Goal: Information Seeking & Learning: Learn about a topic

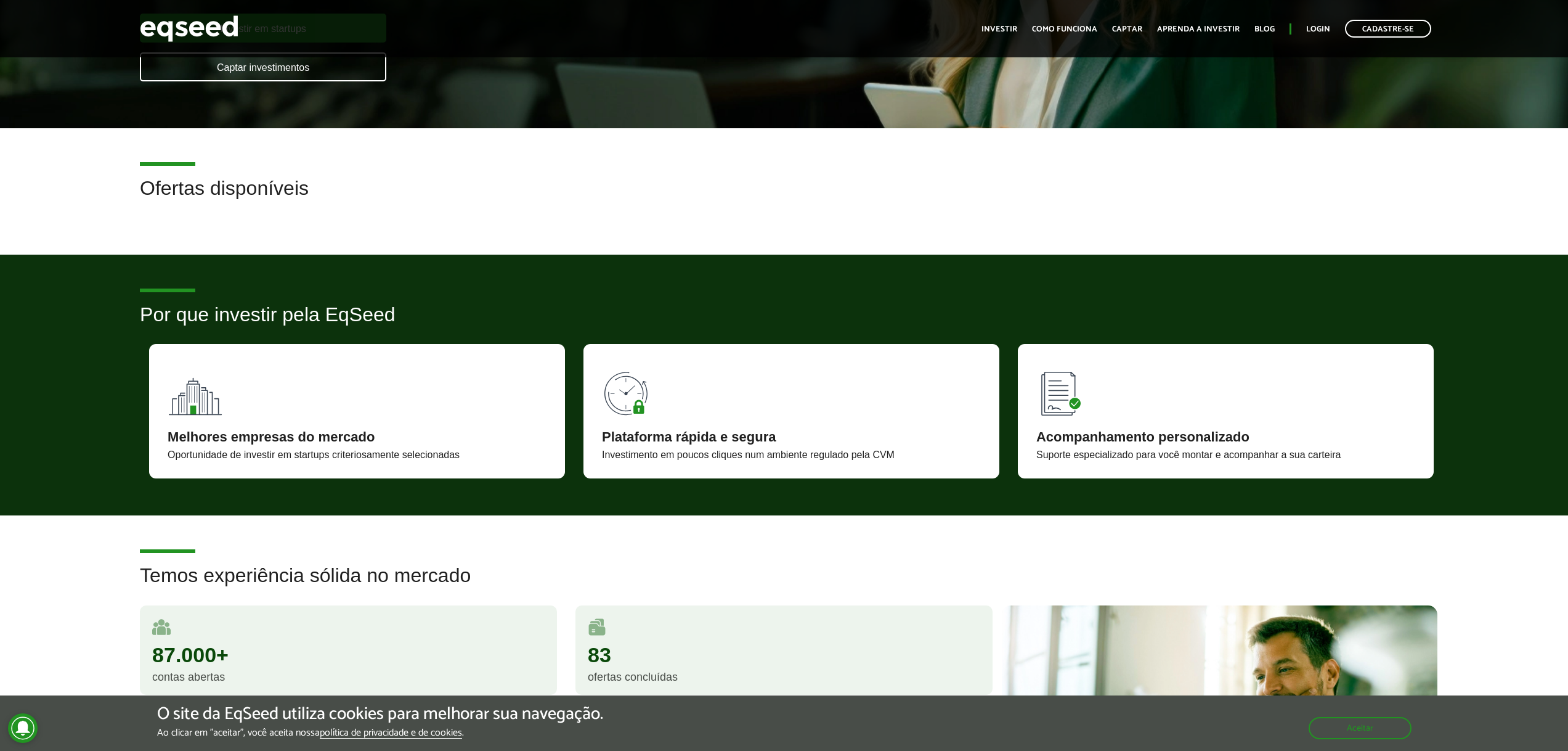
scroll to position [106, 0]
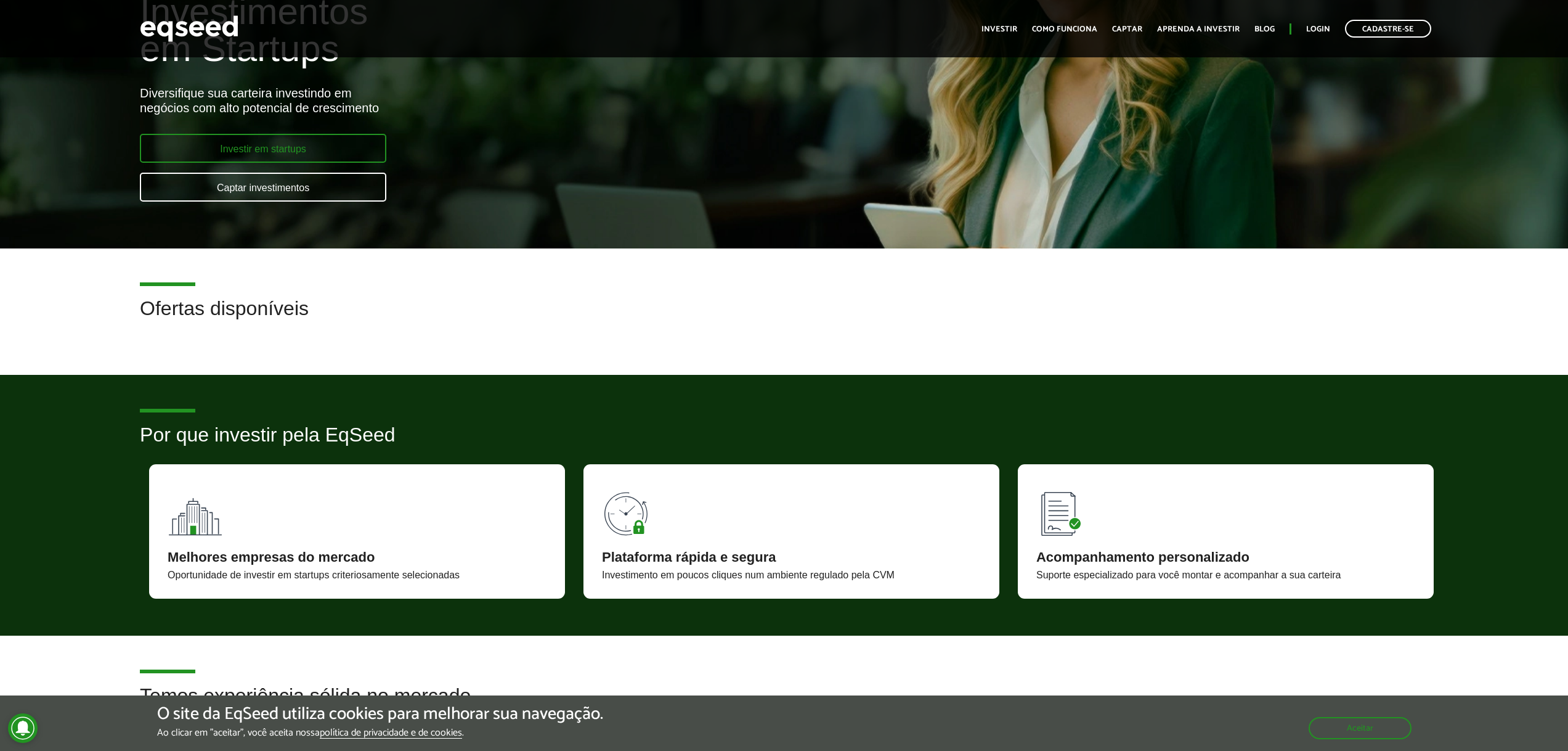
click at [255, 153] on link "Investir em startups" at bounding box center [263, 148] width 247 height 29
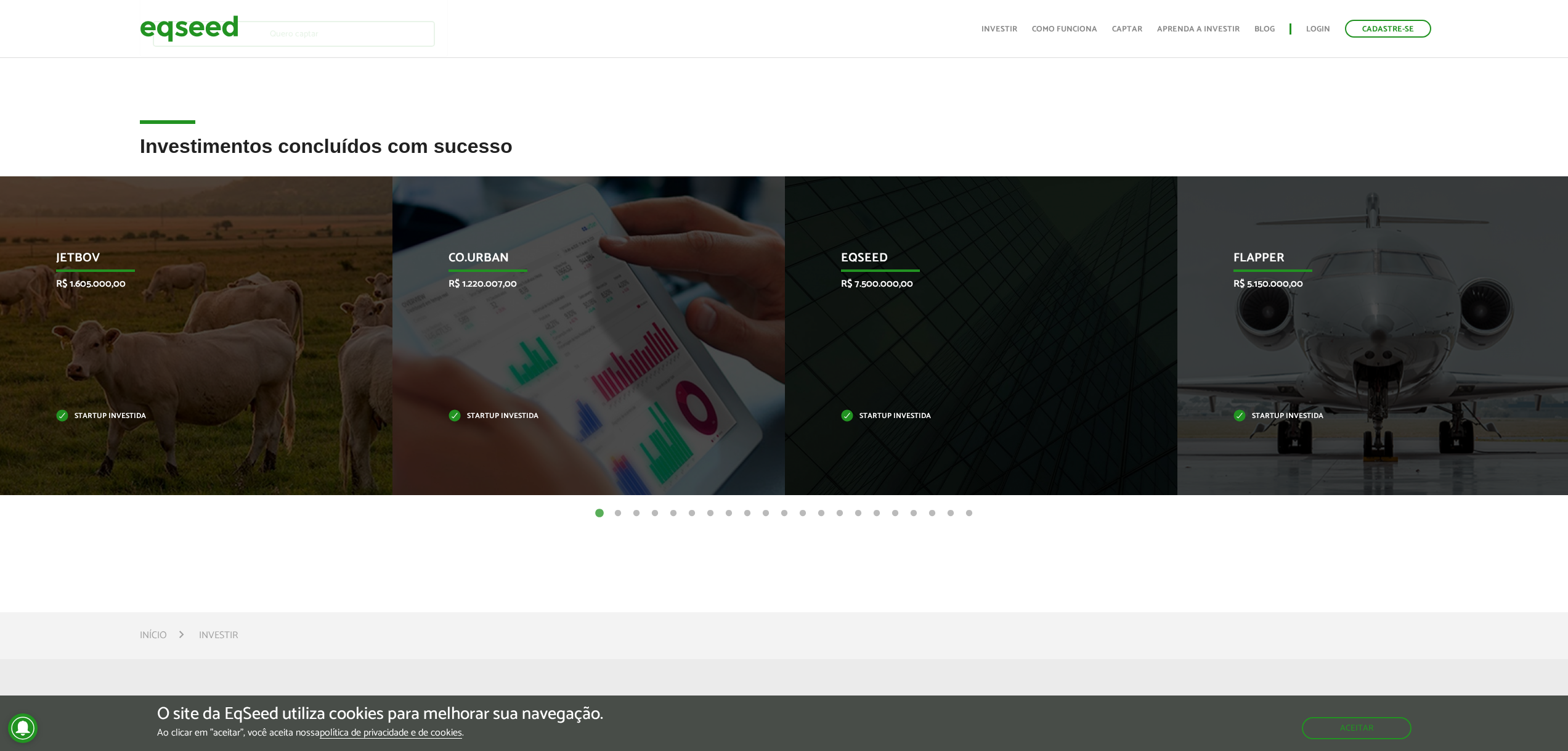
scroll to position [325, 0]
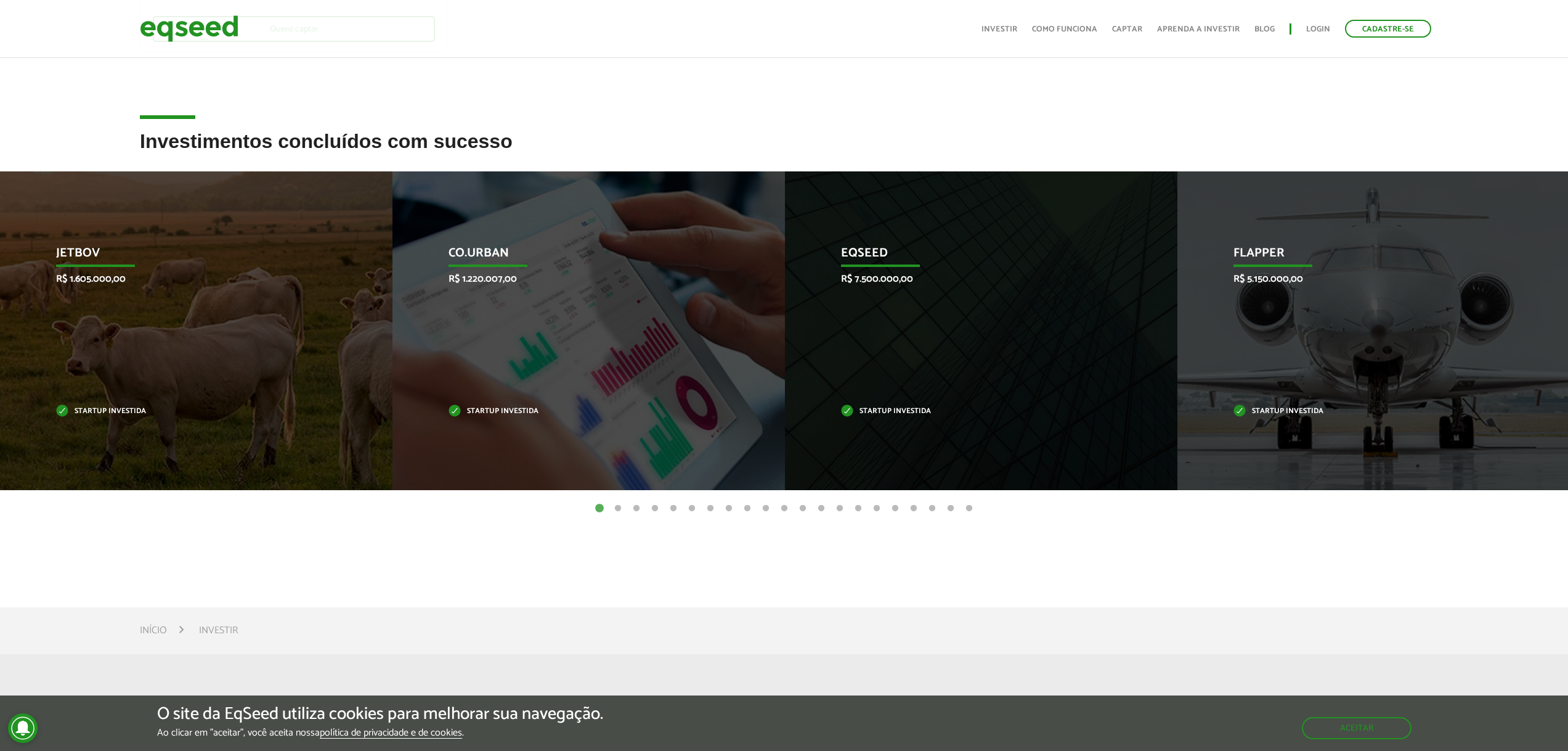
click at [619, 510] on button "2" at bounding box center [618, 509] width 13 height 13
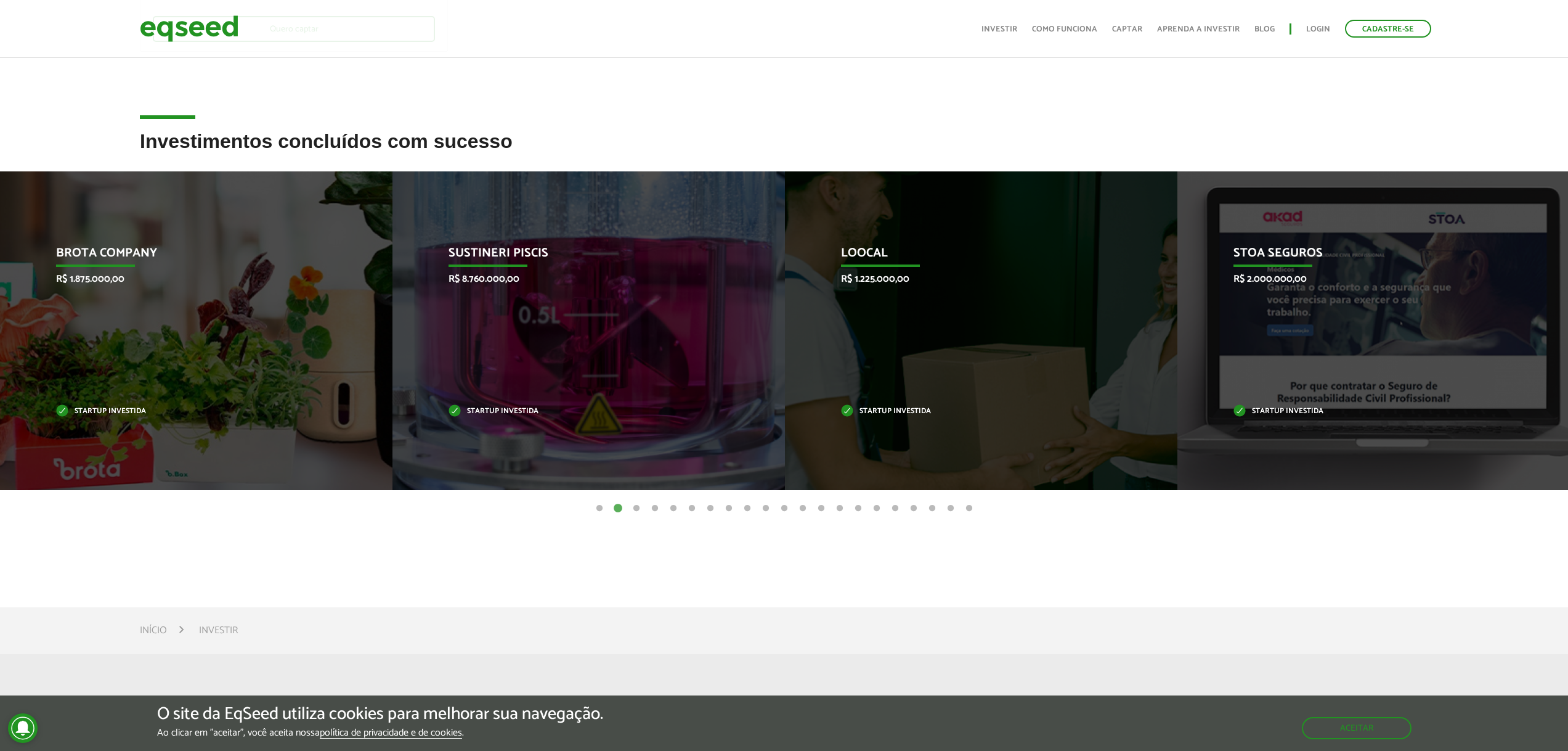
click at [634, 511] on button "3" at bounding box center [637, 509] width 13 height 13
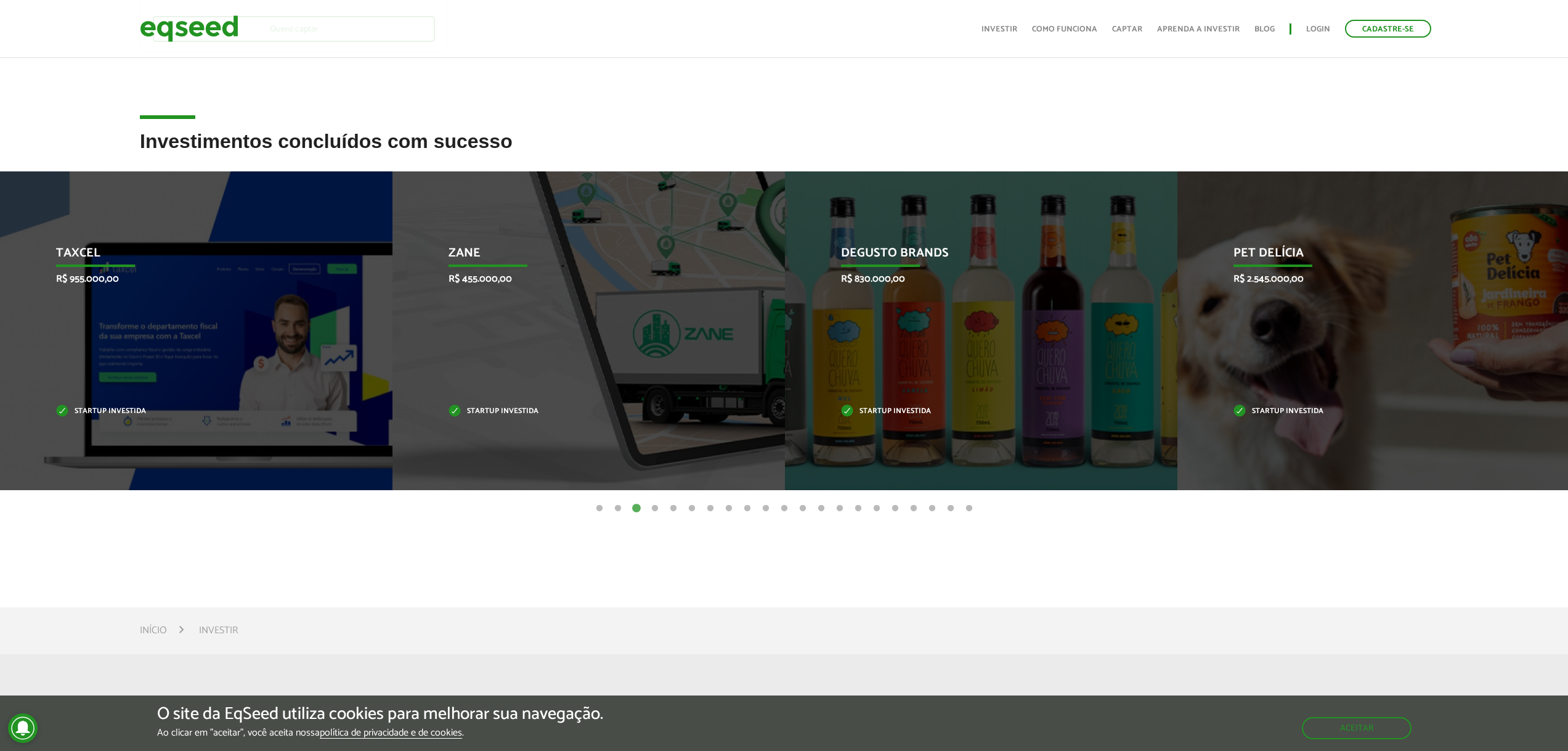
click at [654, 506] on button "4" at bounding box center [655, 509] width 13 height 13
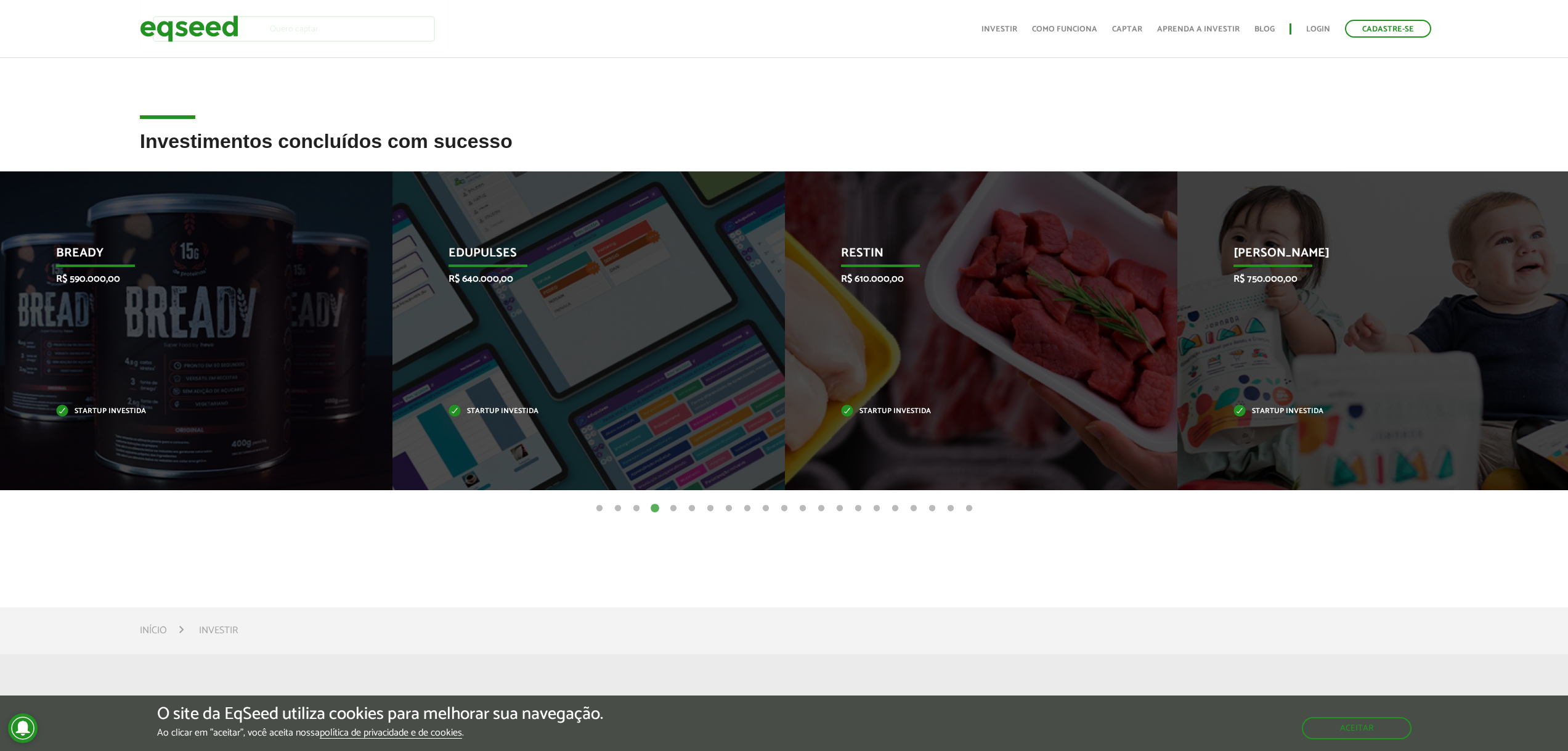
click at [675, 508] on button "5" at bounding box center [673, 509] width 13 height 13
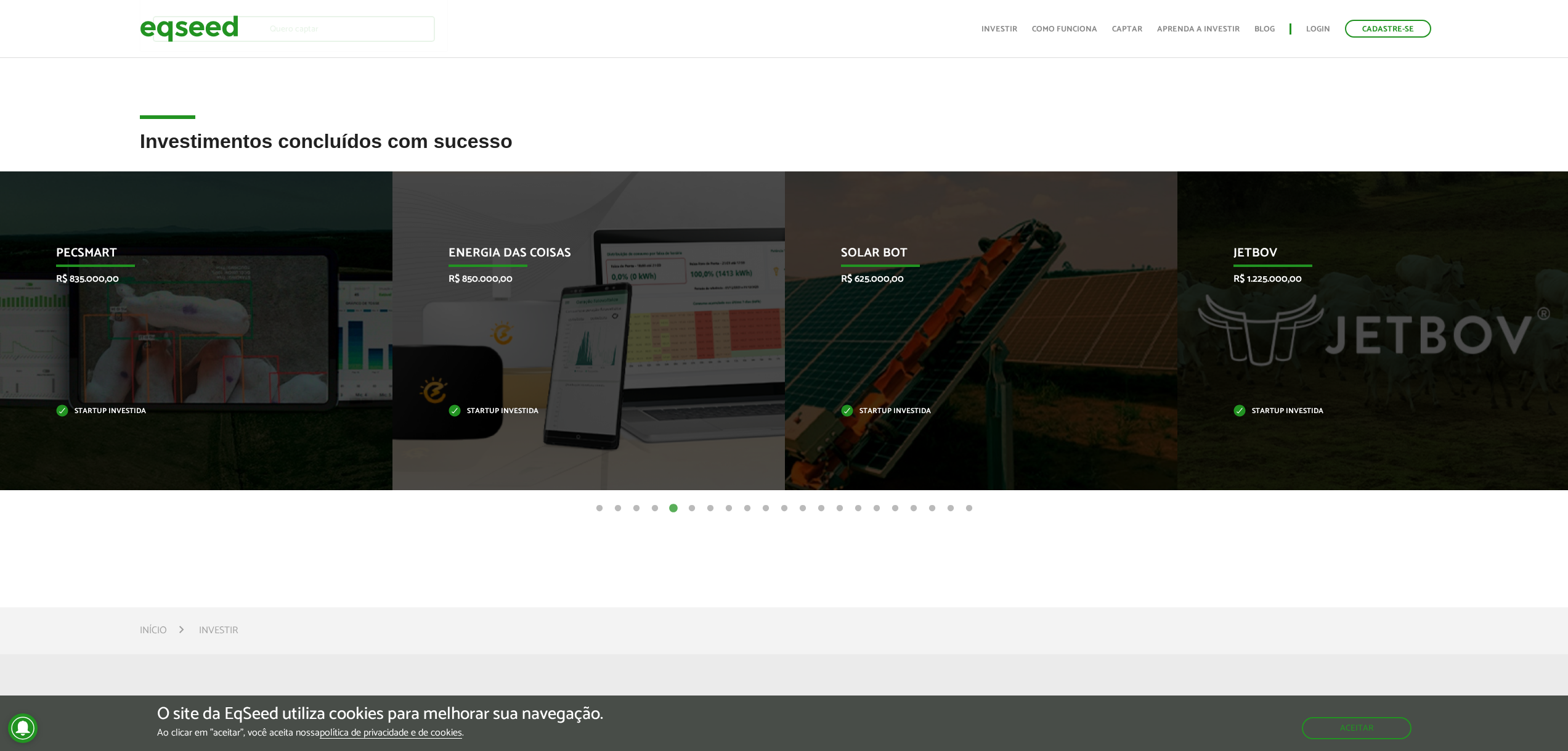
click at [693, 510] on button "6" at bounding box center [693, 509] width 13 height 13
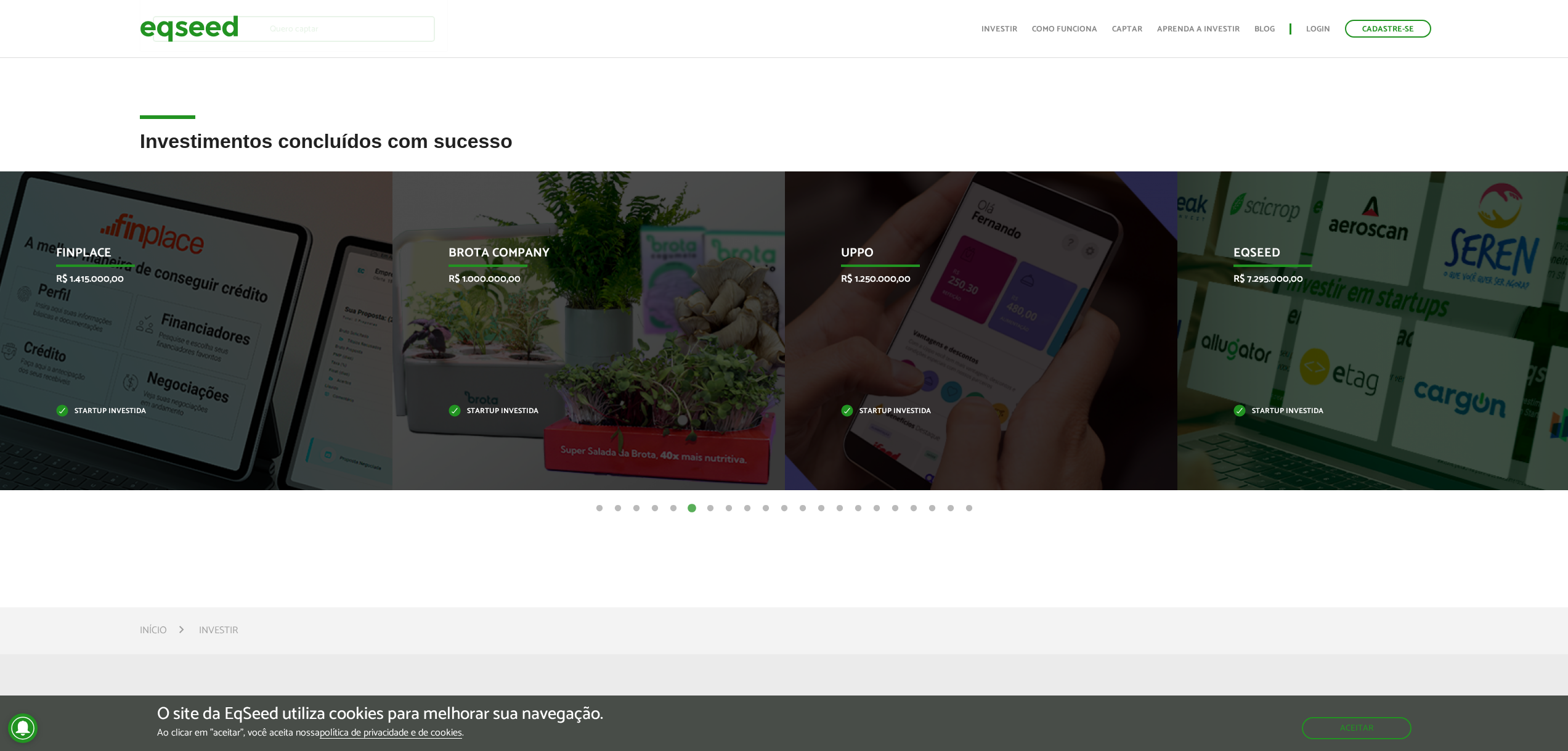
click at [713, 508] on button "7" at bounding box center [711, 509] width 13 height 13
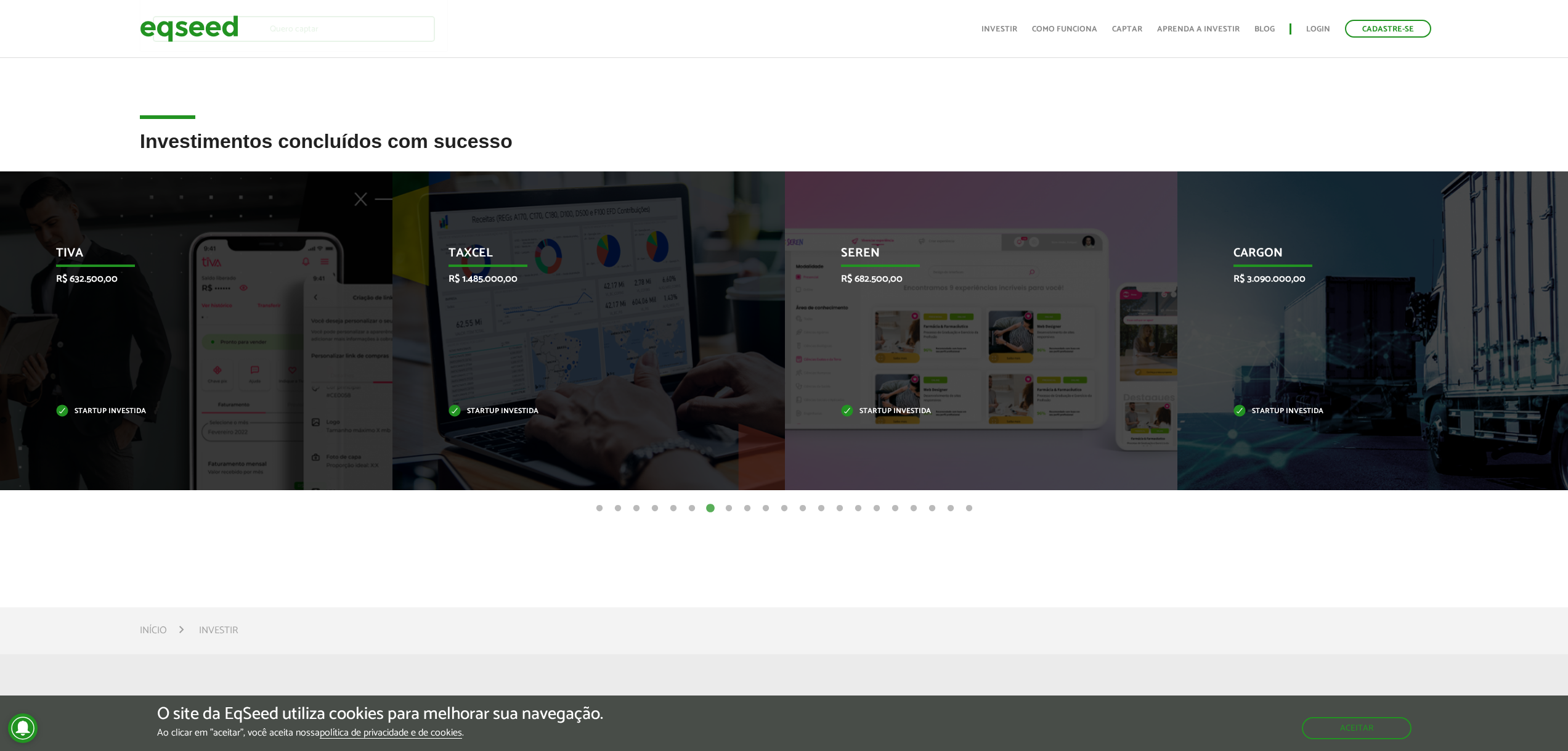
click at [728, 509] on button "8" at bounding box center [729, 509] width 13 height 13
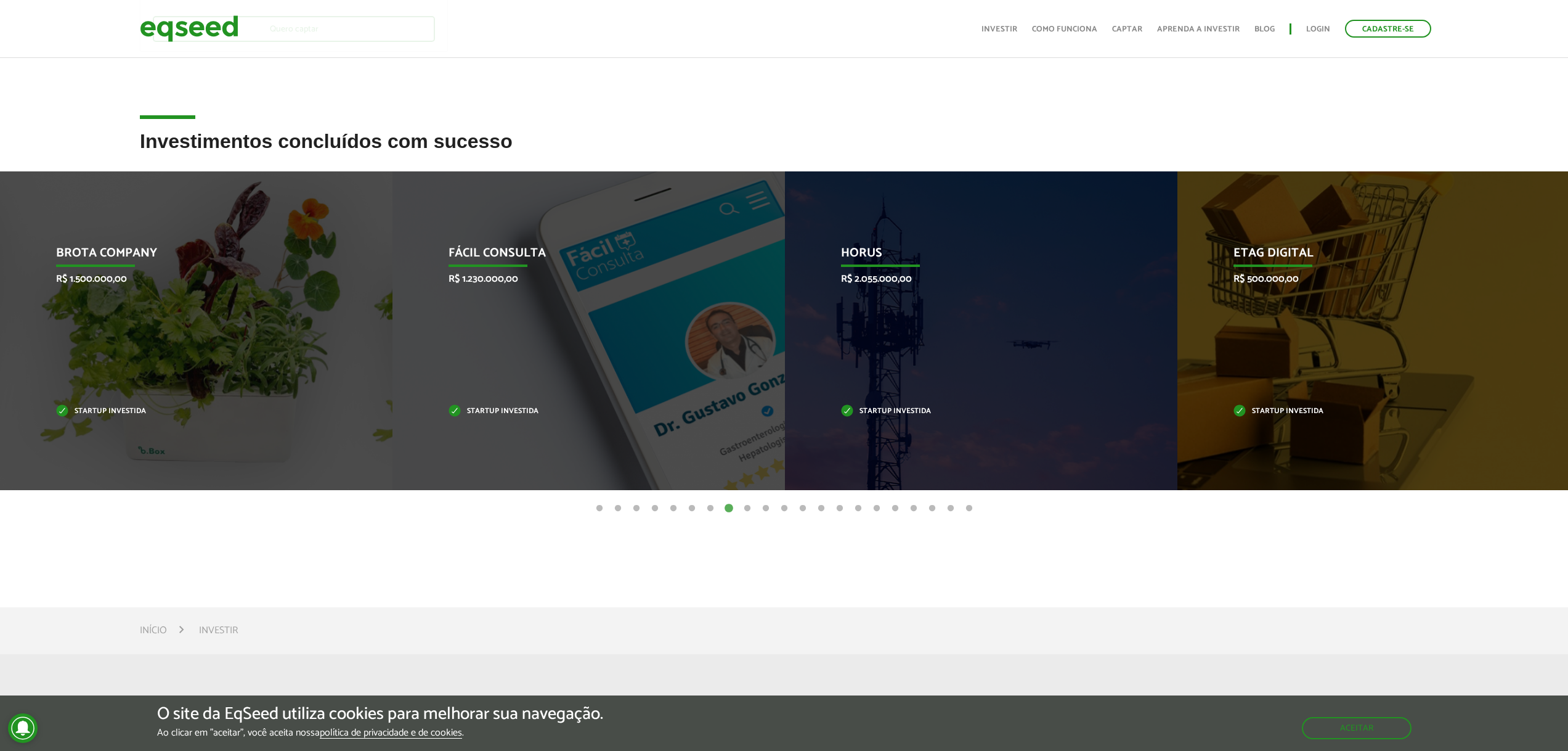
click at [751, 508] on button "9" at bounding box center [748, 509] width 13 height 13
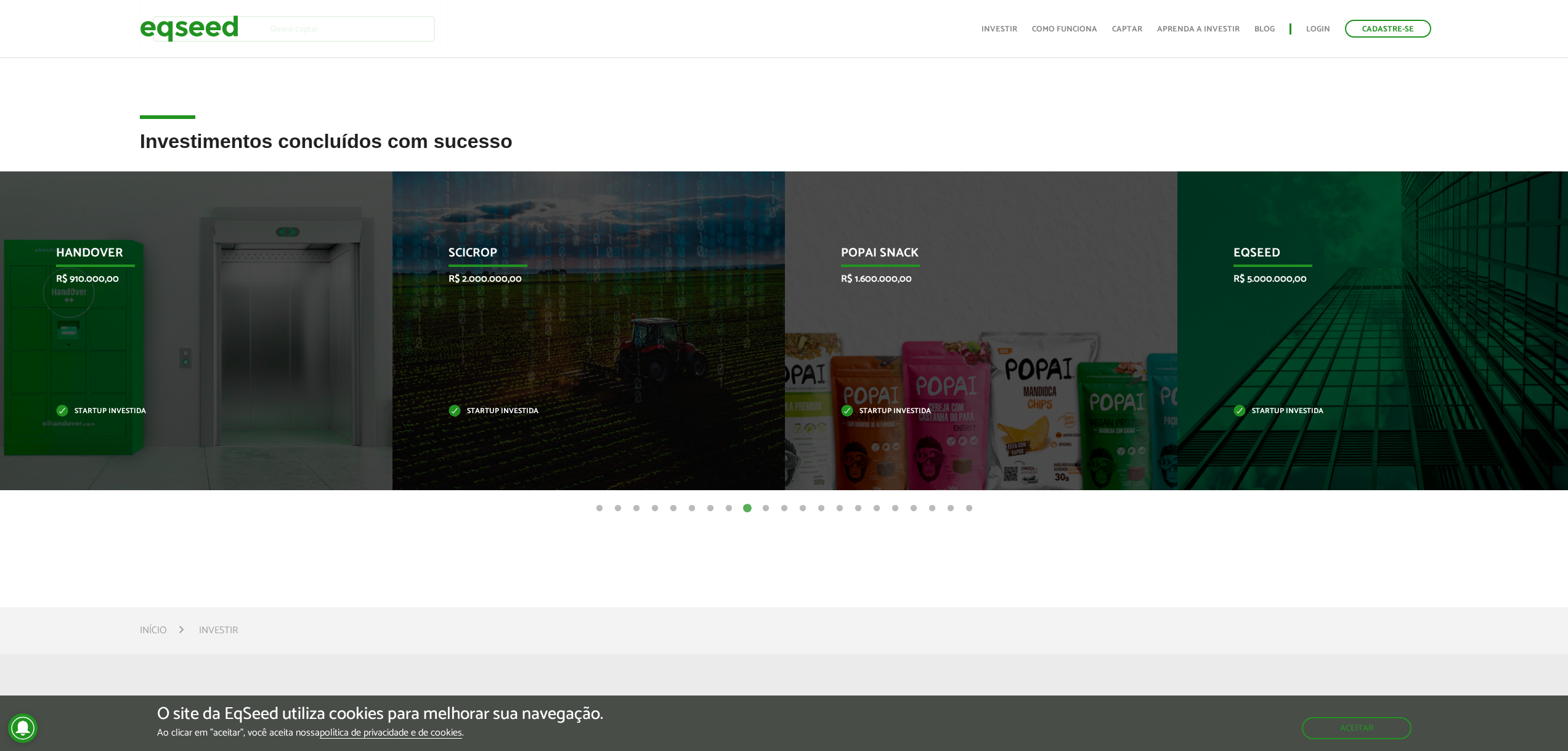
click at [764, 506] on button "10" at bounding box center [766, 509] width 13 height 13
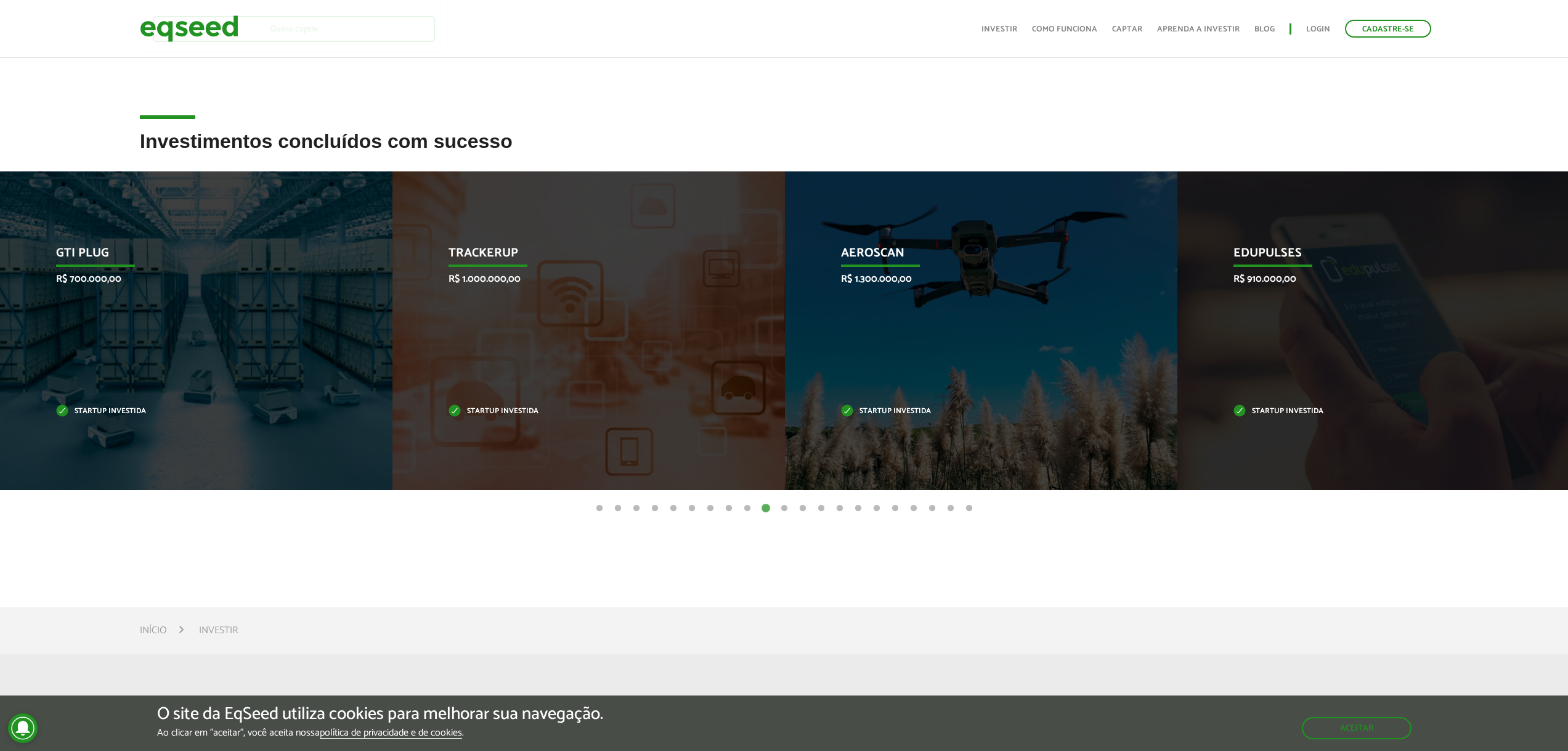
click at [787, 511] on button "11" at bounding box center [784, 509] width 13 height 13
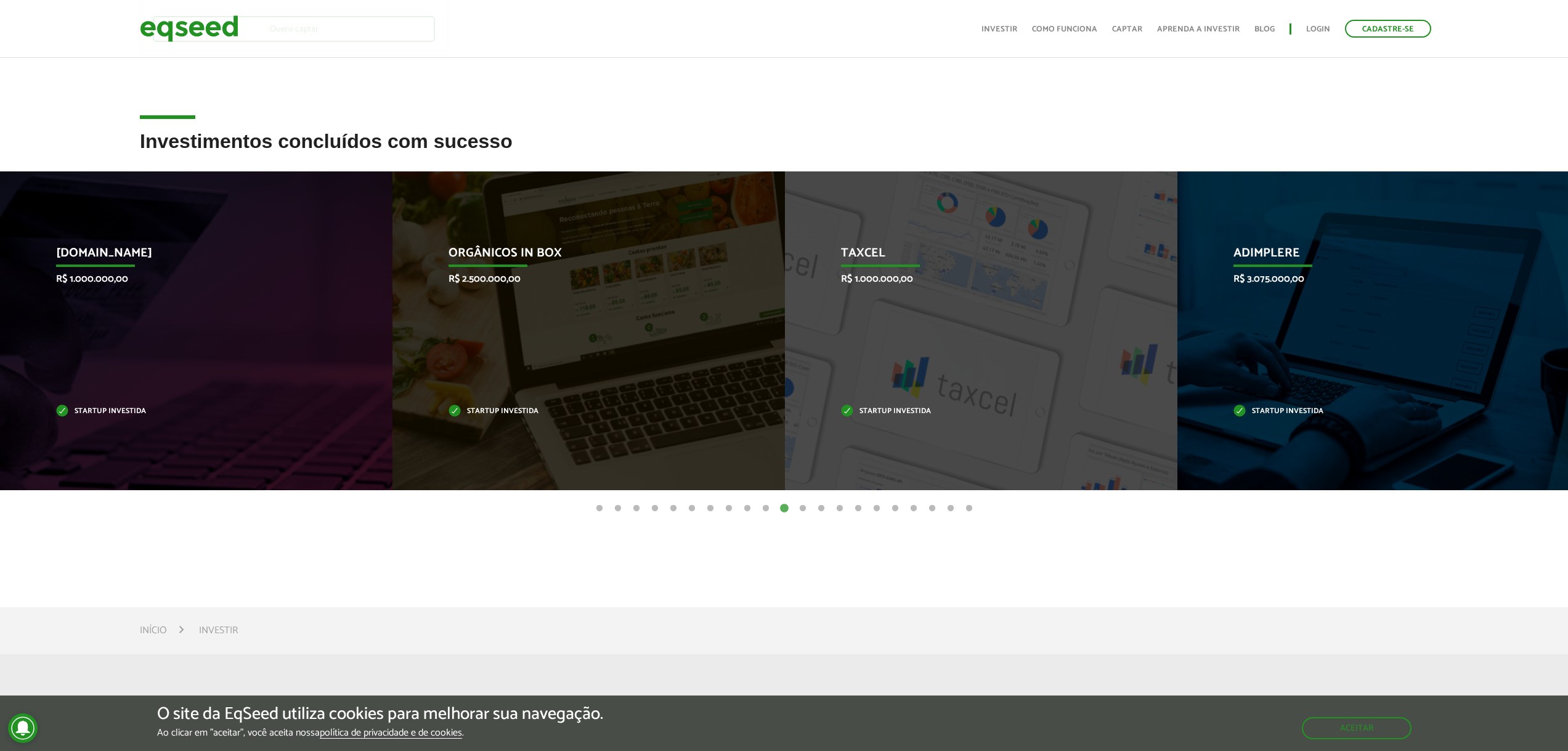
click at [804, 511] on button "12" at bounding box center [804, 509] width 13 height 13
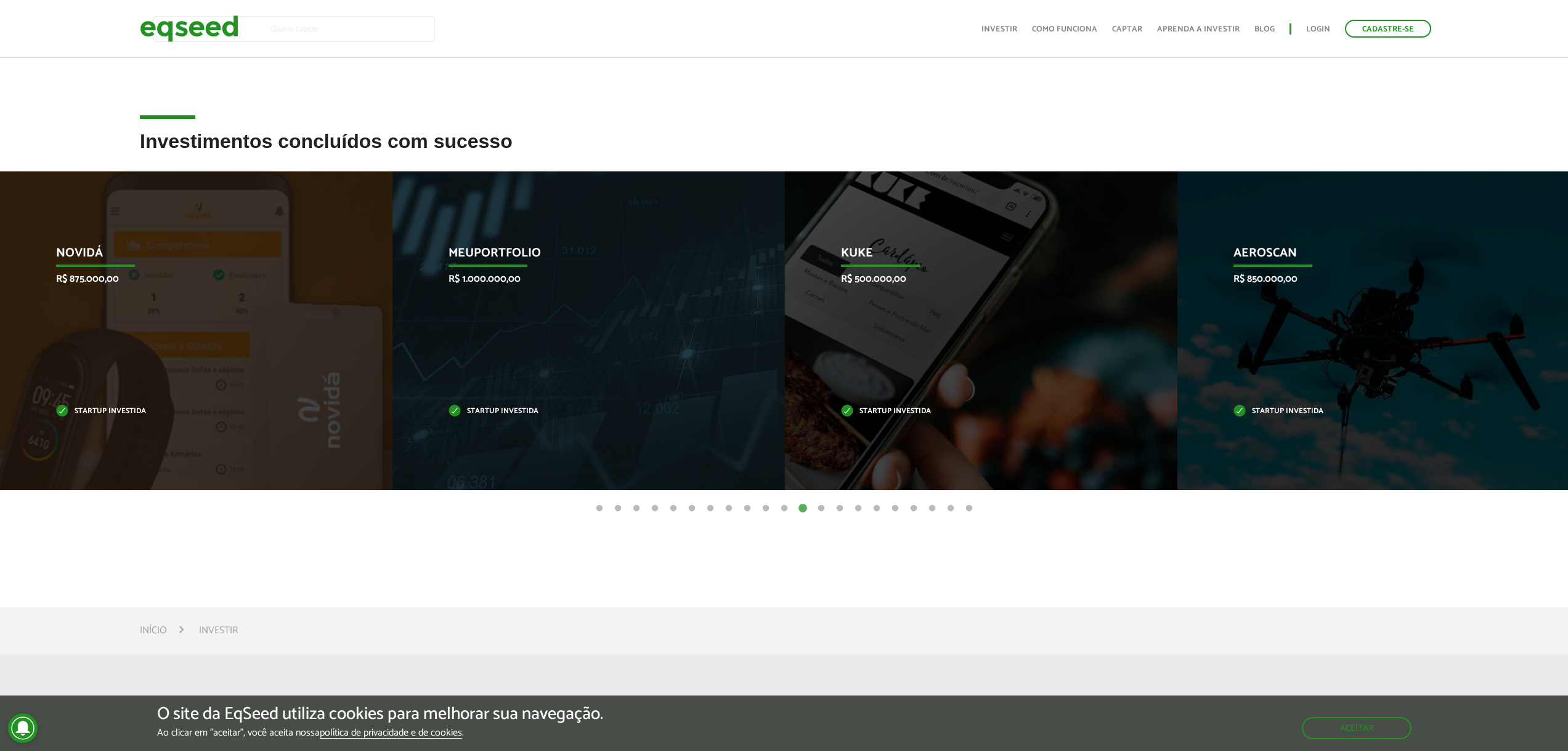
click at [824, 511] on button "13" at bounding box center [822, 509] width 13 height 13
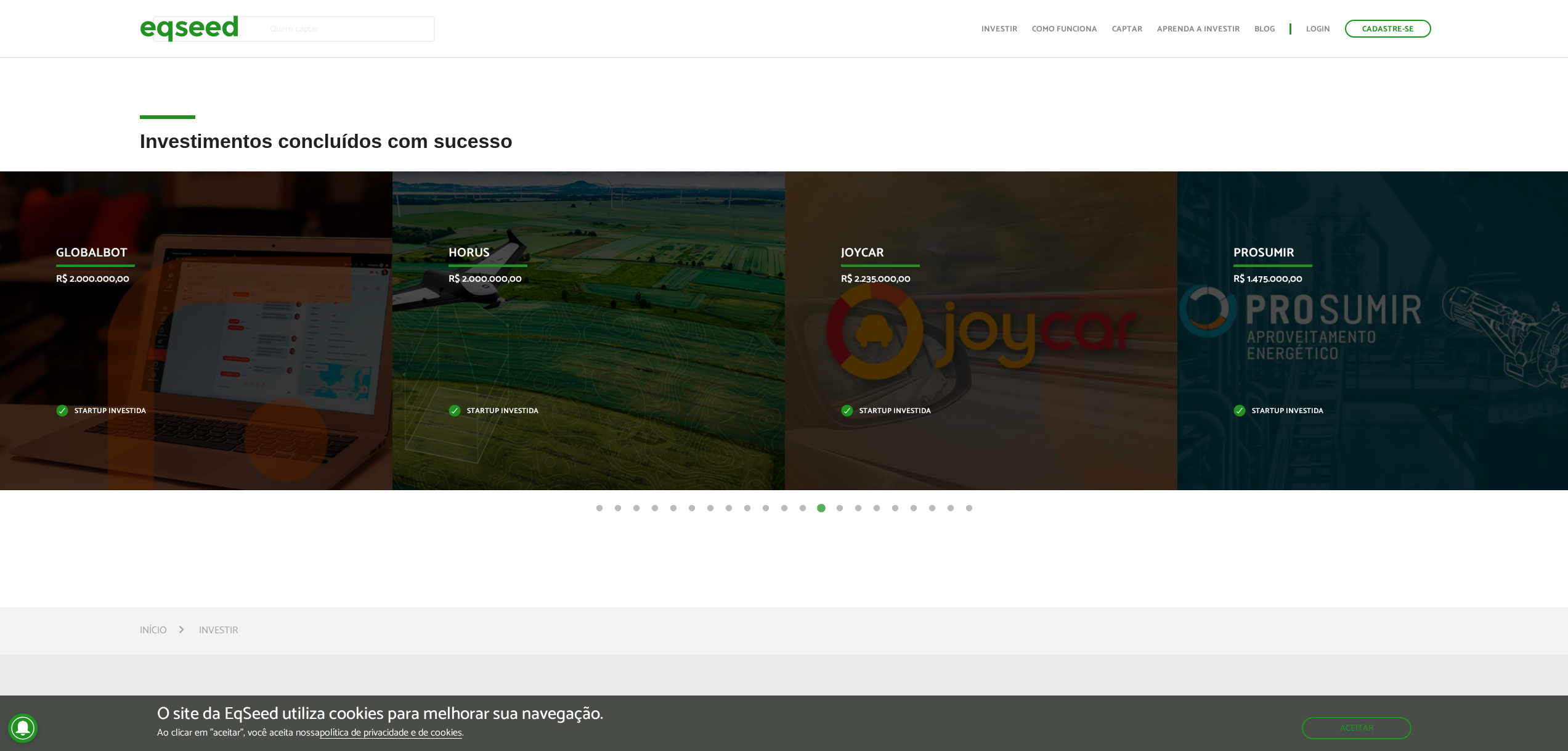
click at [838, 510] on button "14" at bounding box center [840, 509] width 13 height 13
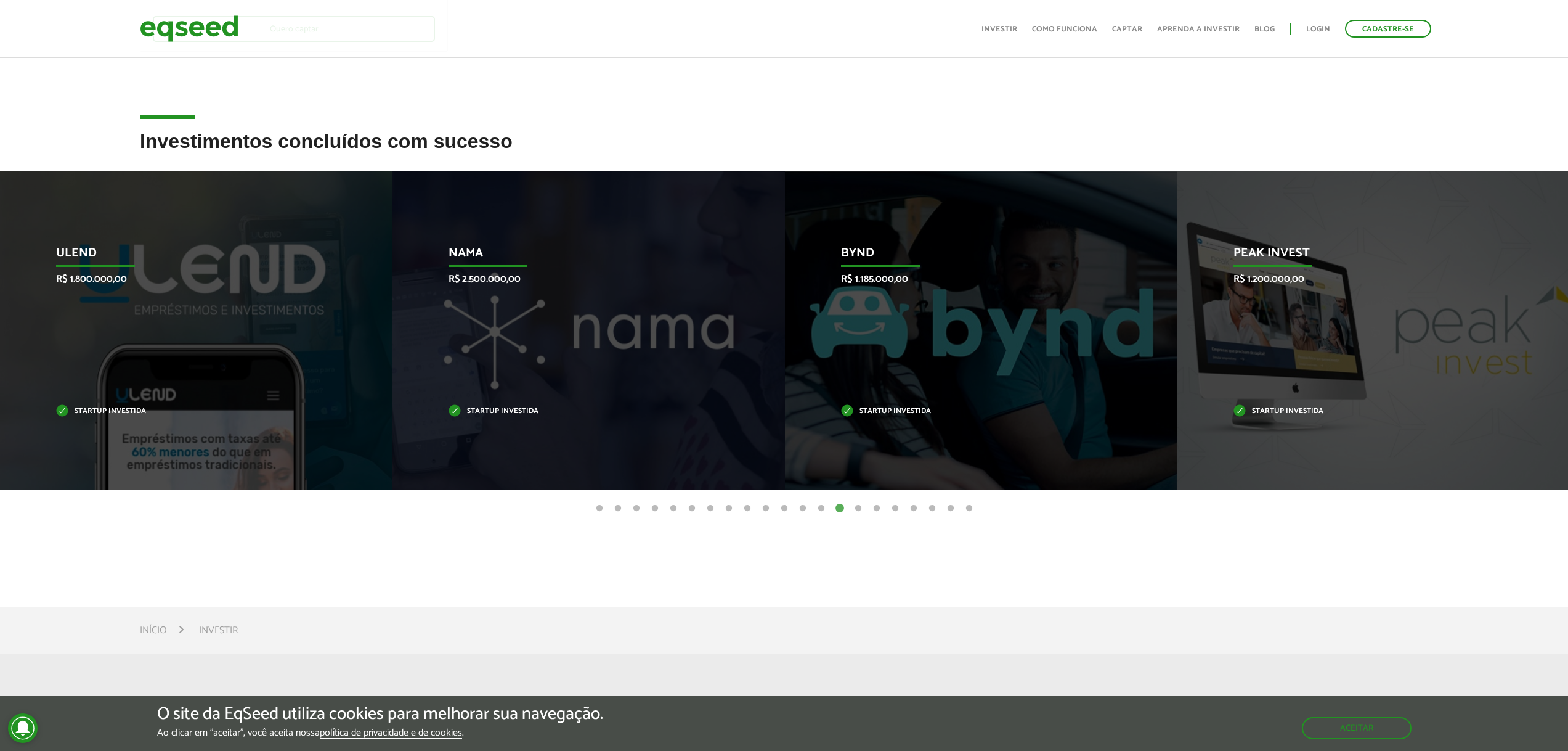
click at [860, 507] on button "15" at bounding box center [859, 509] width 13 height 13
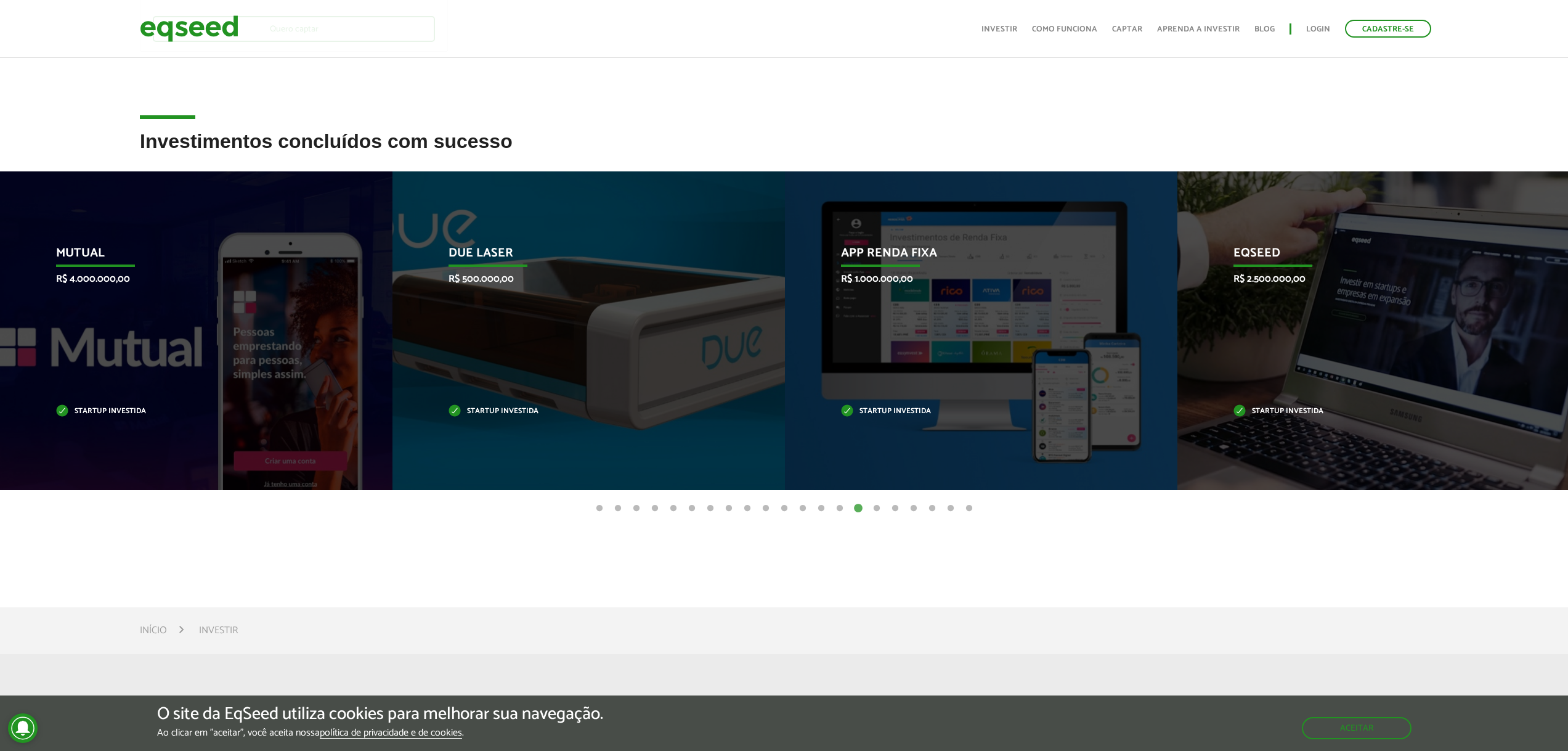
click at [879, 507] on button "16" at bounding box center [877, 509] width 13 height 13
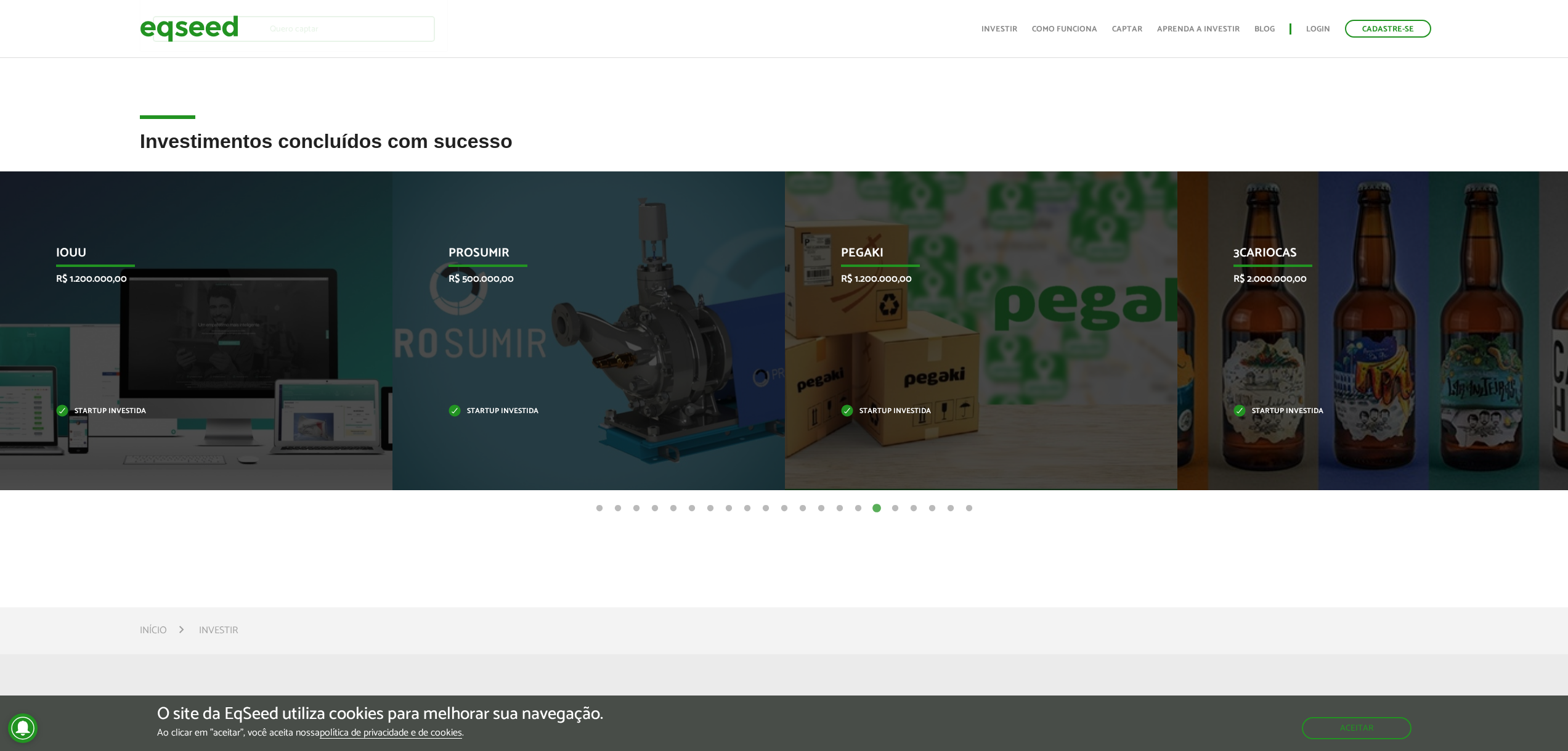
click at [894, 508] on button "17" at bounding box center [895, 509] width 13 height 13
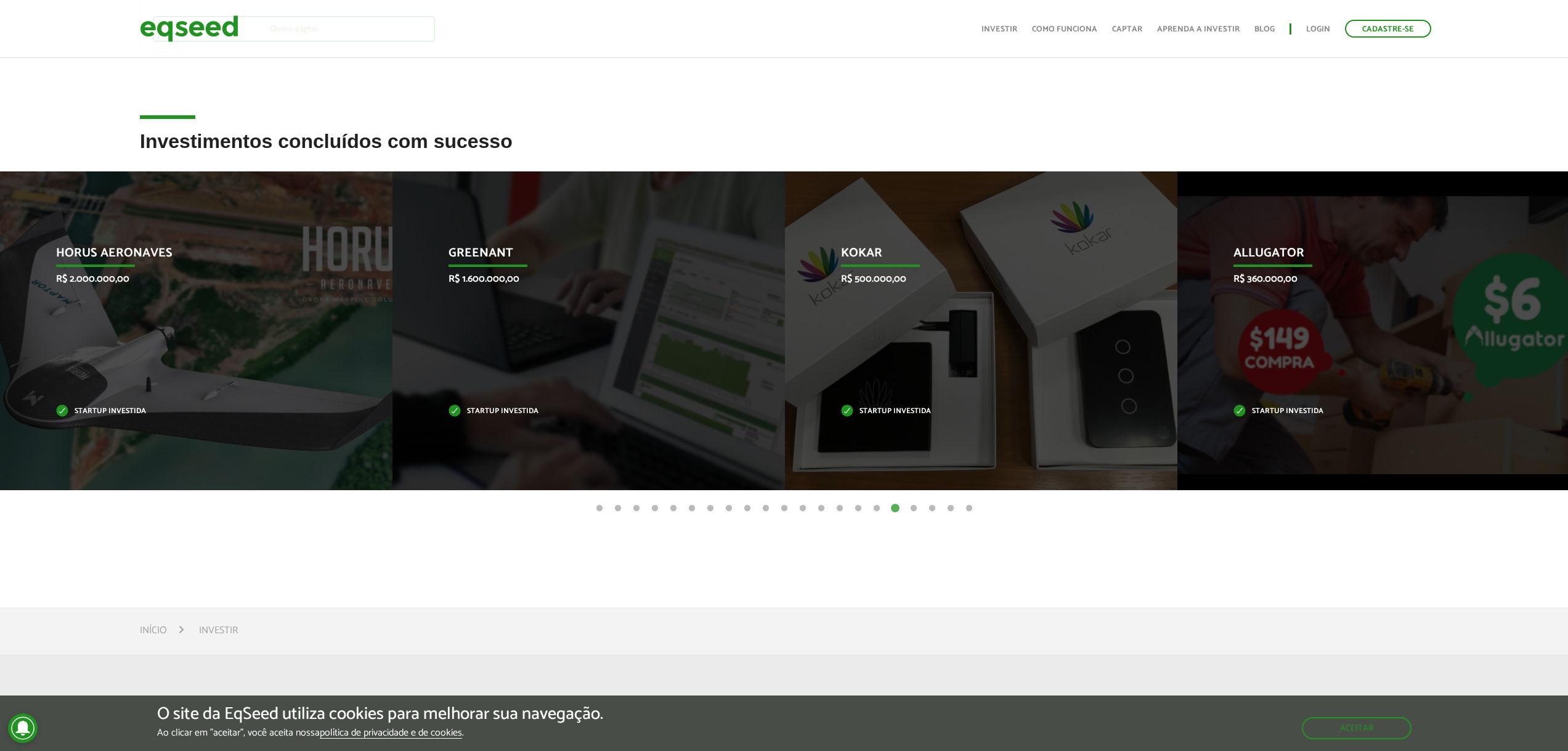
click at [916, 507] on button "18" at bounding box center [914, 509] width 13 height 13
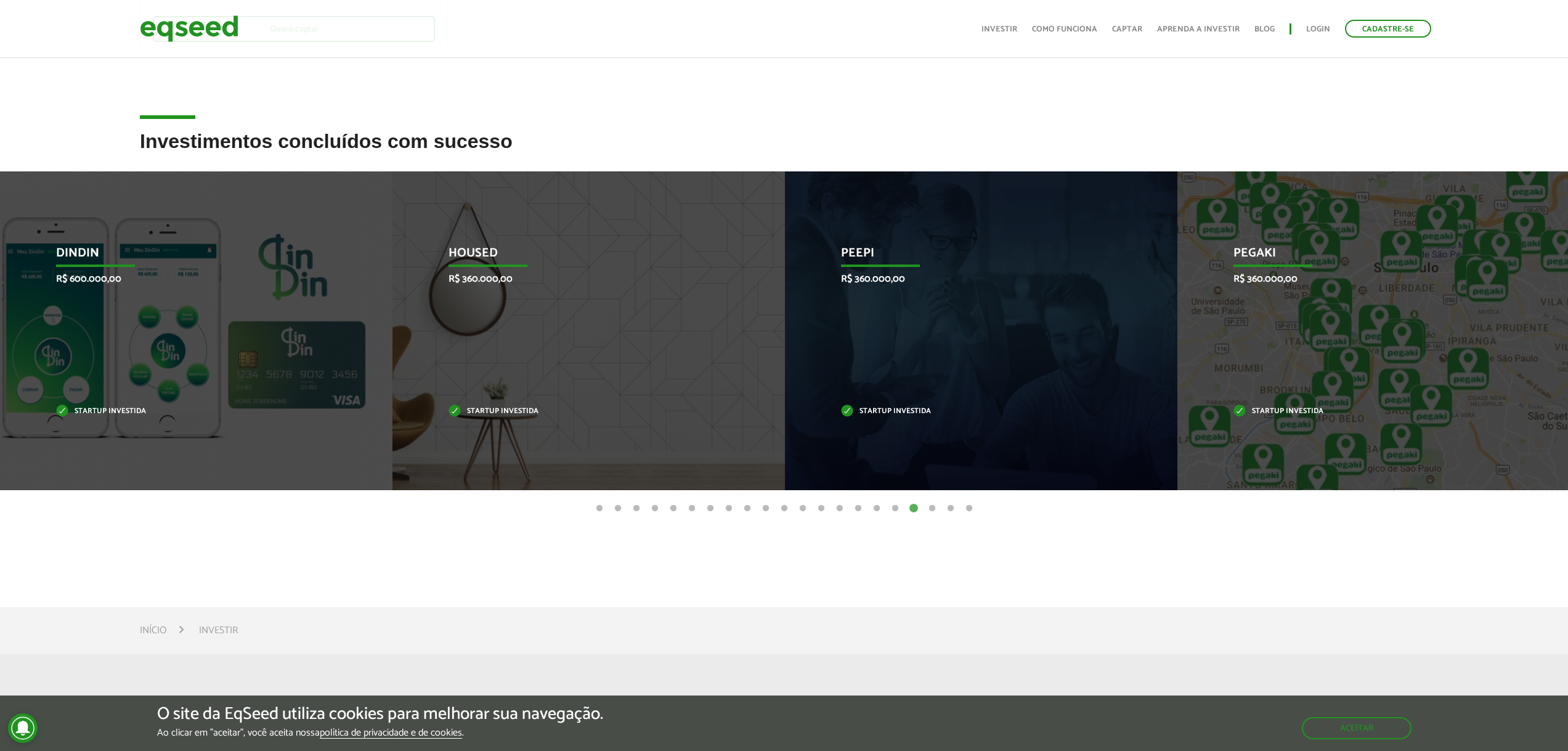
click at [967, 508] on button "21" at bounding box center [969, 509] width 13 height 13
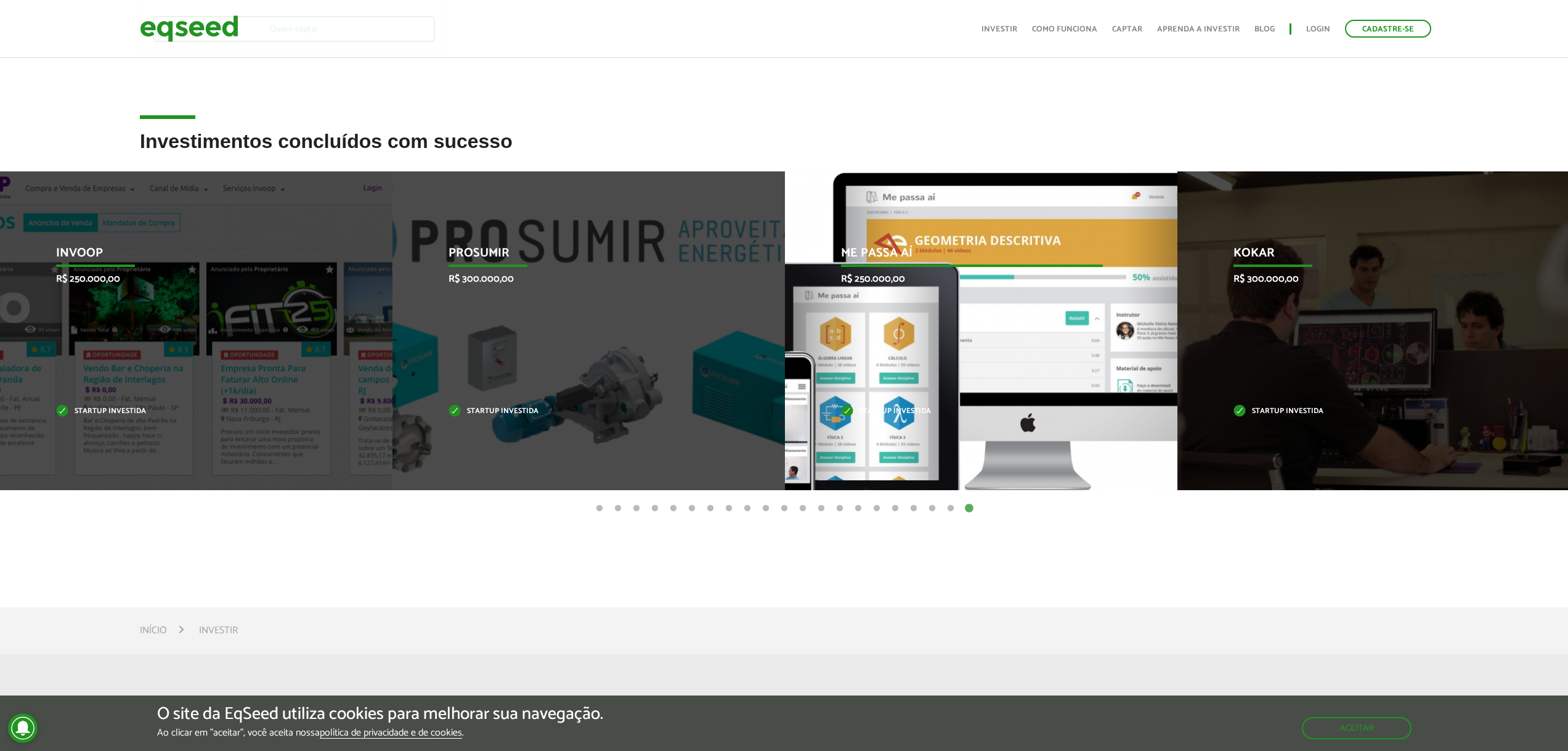
click at [1017, 404] on div "Me Passa Aí R$ 250.000,00 Startup investida" at bounding box center [972, 330] width 374 height 319
click at [869, 257] on p "Me Passa Aí" at bounding box center [972, 256] width 262 height 21
click at [876, 324] on div "Me Passa Aí R$ 250.000,00 Startup investida" at bounding box center [972, 330] width 374 height 319
click at [879, 379] on div "Me Passa Aí R$ 250.000,00 Startup investida" at bounding box center [972, 330] width 374 height 319
click at [979, 441] on div "Me Passa Aí R$ 250.000,00 Startup investida" at bounding box center [972, 330] width 374 height 319
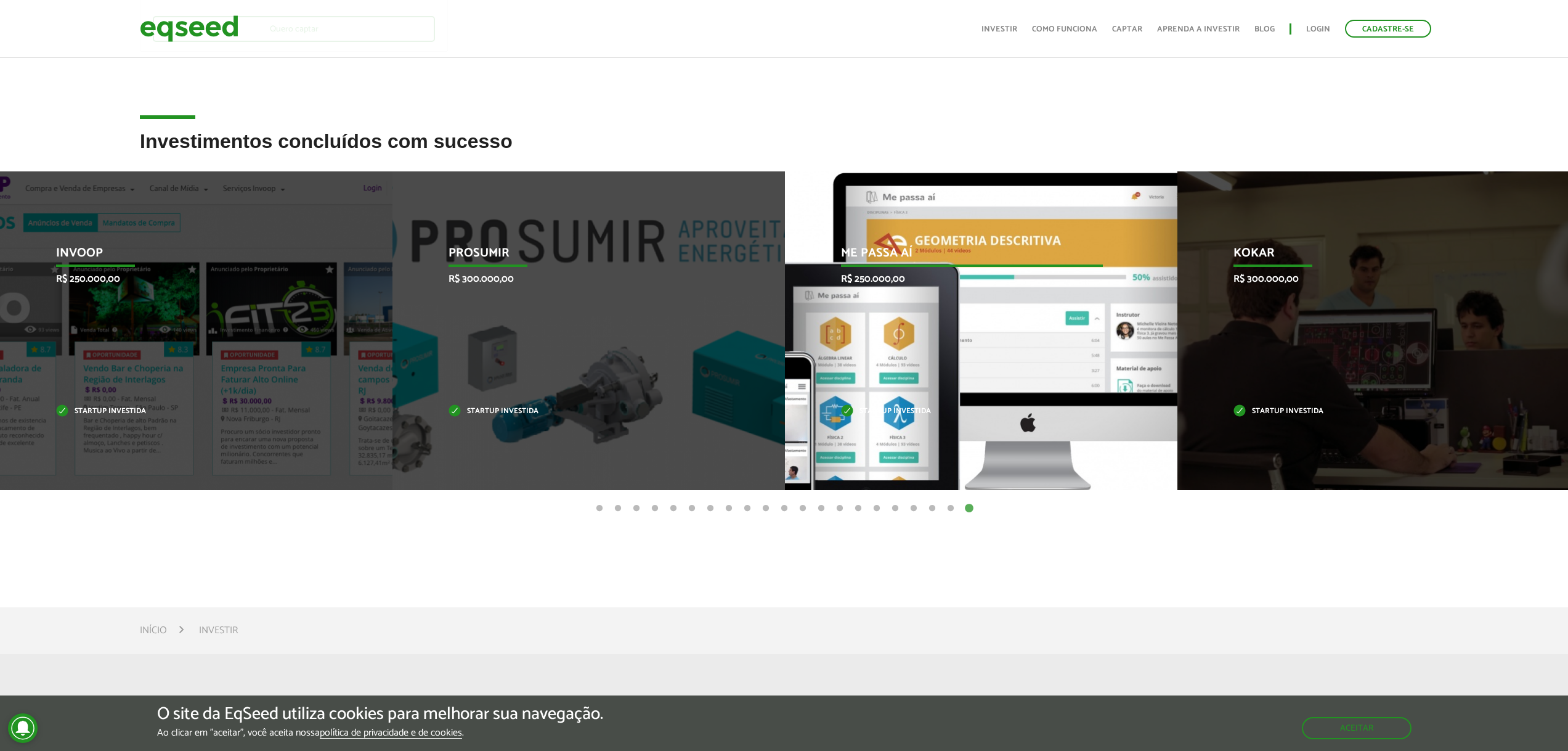
click at [870, 408] on p "Startup investida" at bounding box center [972, 411] width 262 height 6
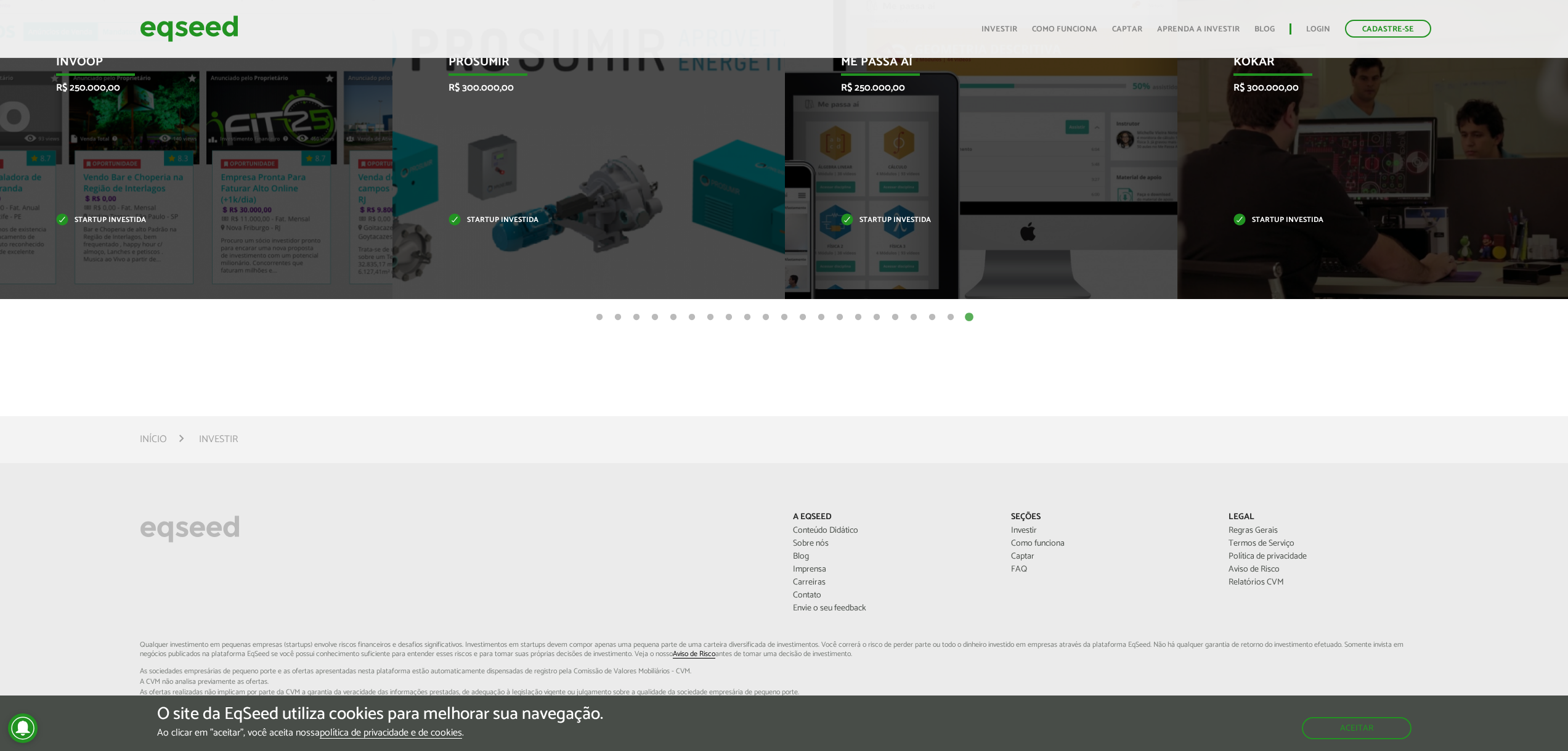
scroll to position [642, 0]
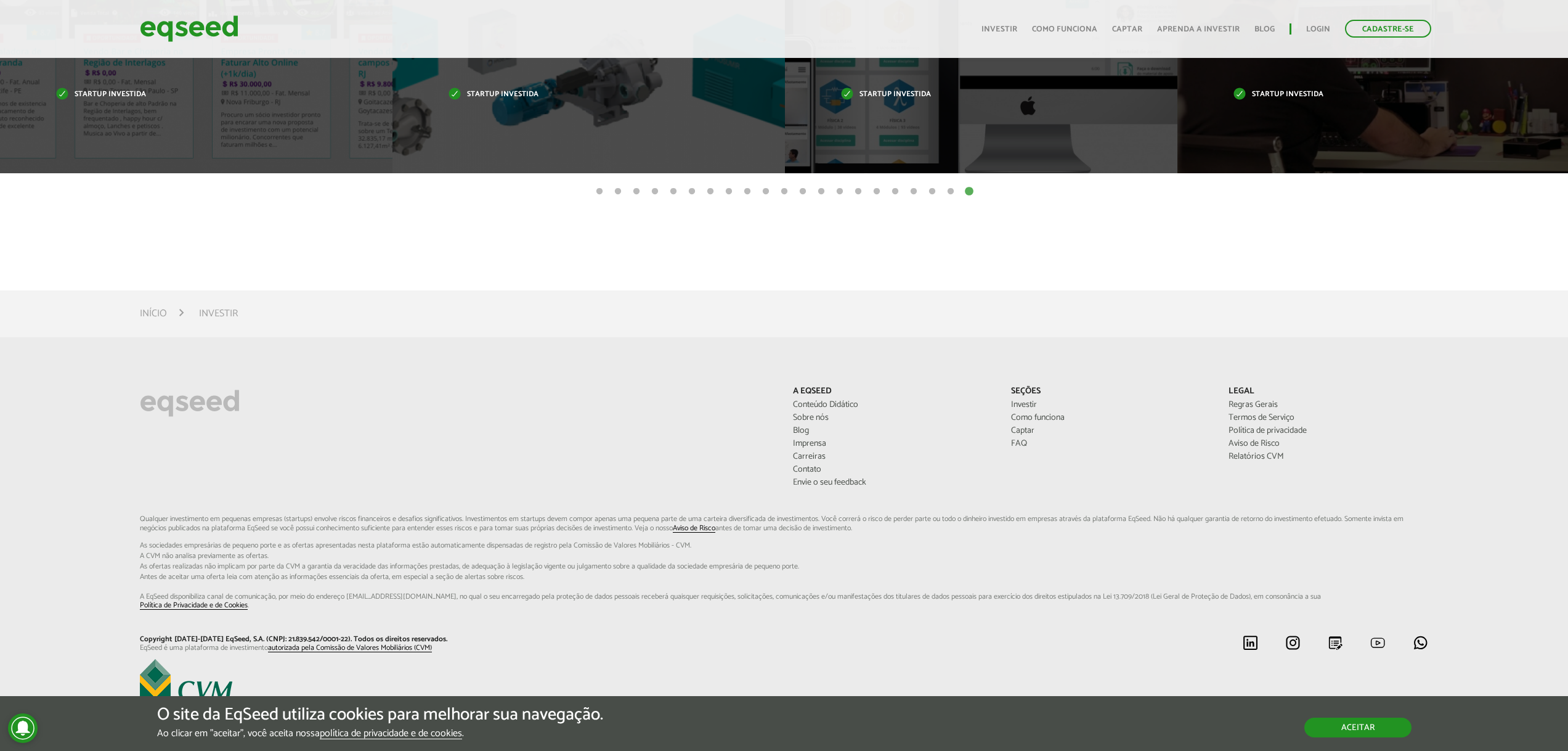
click at [1334, 726] on button "Aceitar" at bounding box center [1359, 727] width 107 height 20
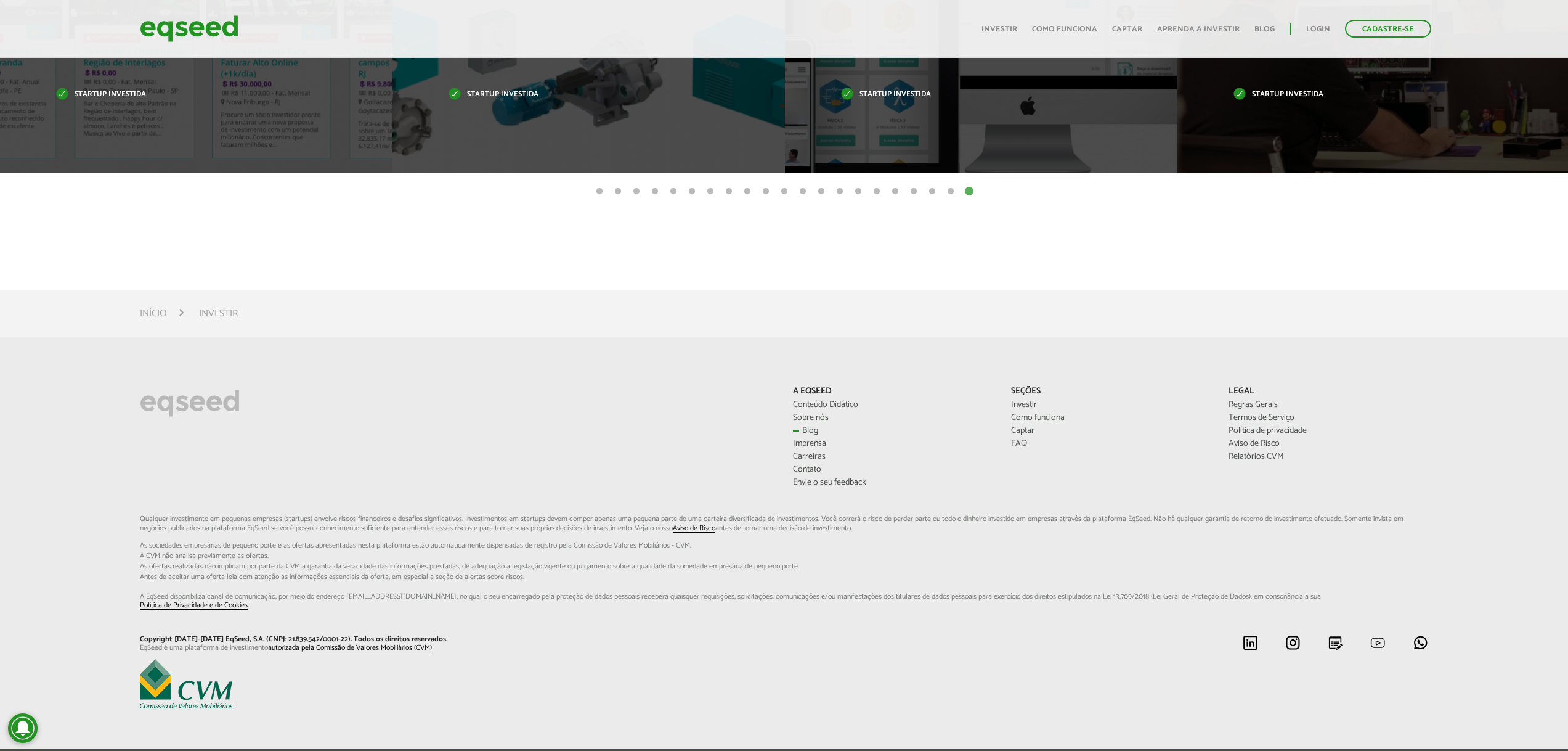
scroll to position [209, 0]
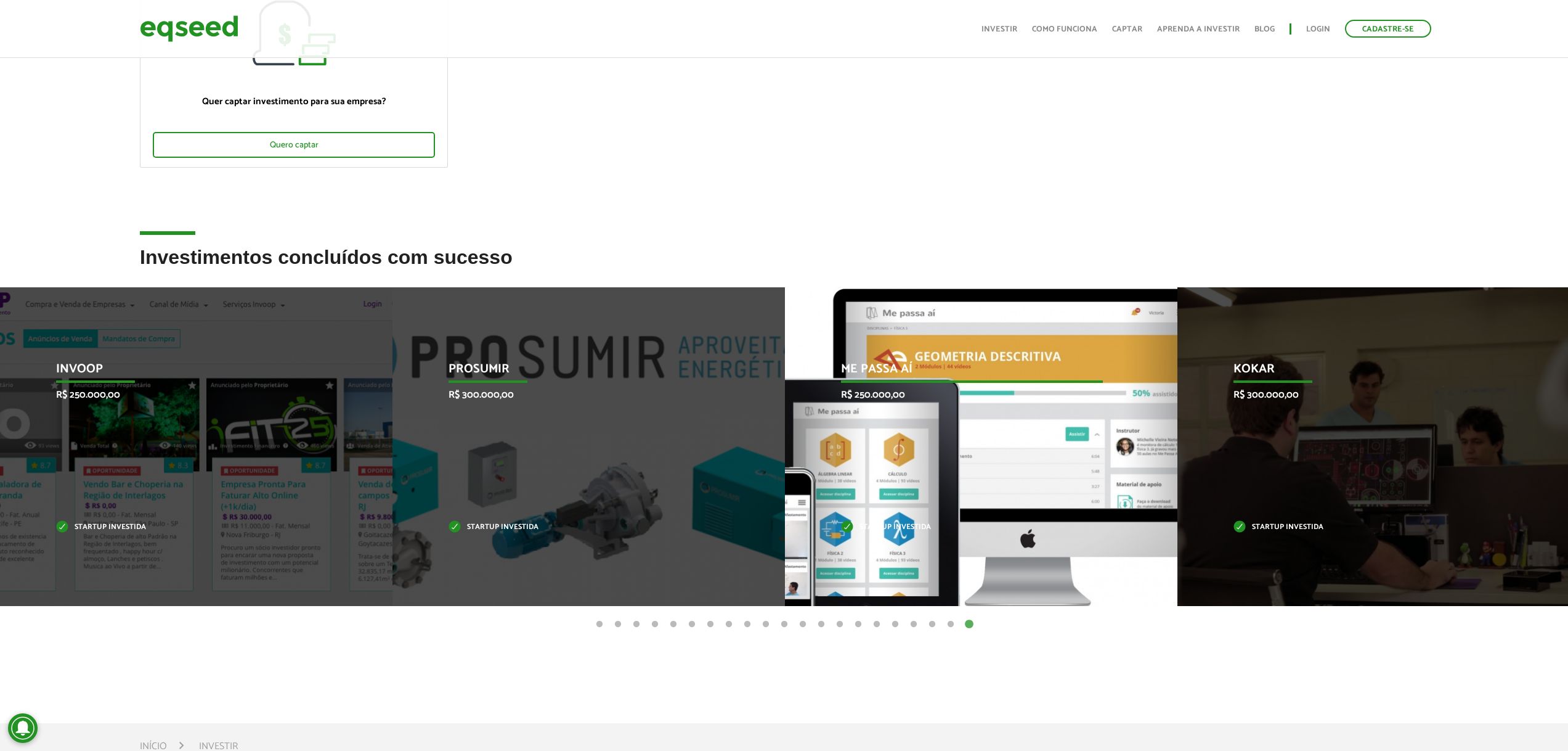
drag, startPoint x: 916, startPoint y: 500, endPoint x: 905, endPoint y: 502, distance: 11.2
click at [917, 500] on div "Me Passa Aí R$ 250.000,00 Startup investida" at bounding box center [972, 447] width 374 height 319
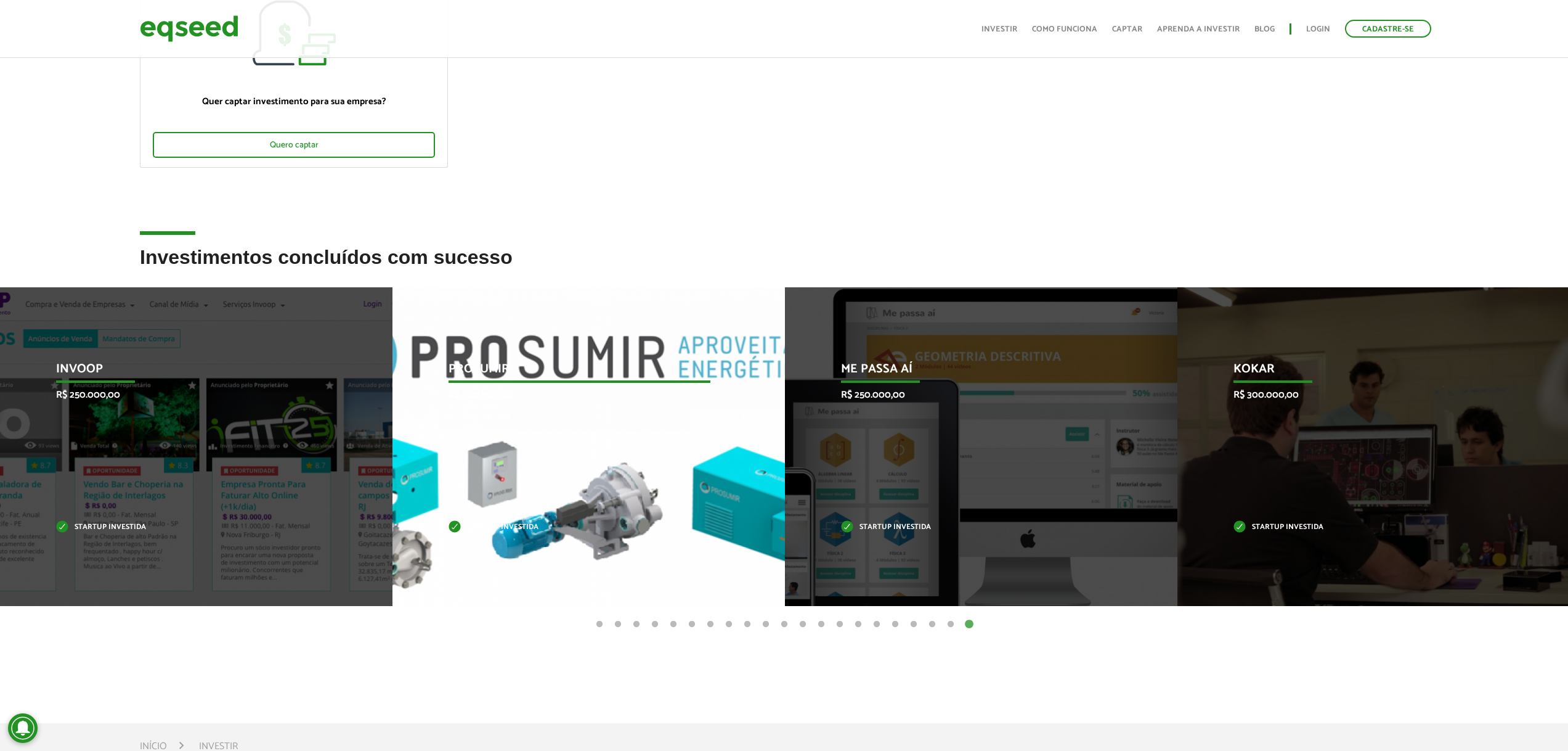
click at [548, 435] on div "Prosumir R$ 300.000,00 Startup investida" at bounding box center [579, 447] width 374 height 319
